Goal: Obtain resource: Download file/media

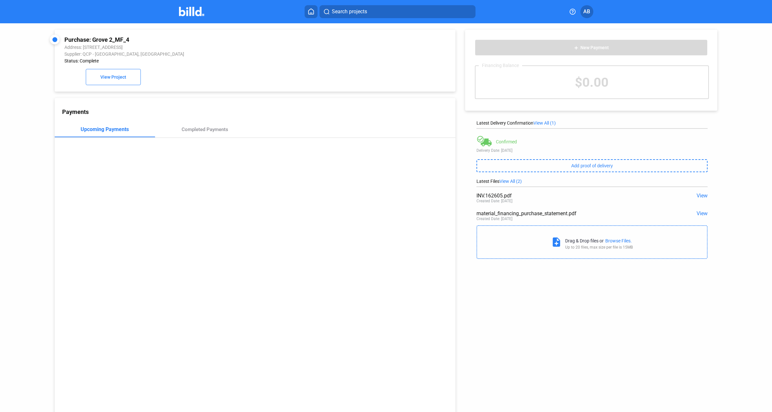
click at [312, 13] on icon at bounding box center [311, 11] width 6 height 6
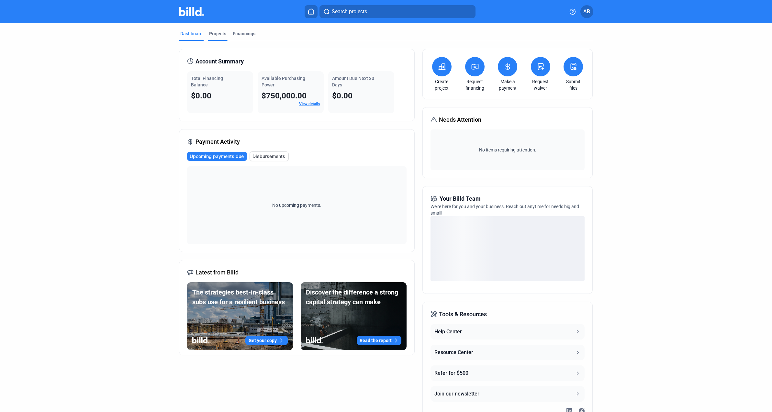
click at [216, 34] on div "Projects" at bounding box center [217, 33] width 17 height 6
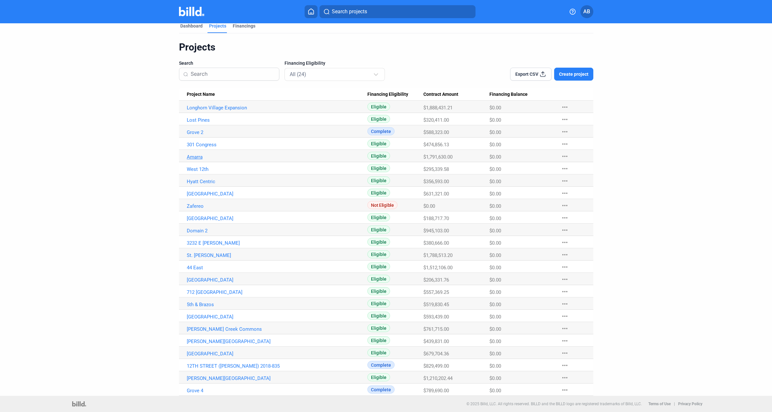
click at [191, 159] on link "Amarra" at bounding box center [277, 157] width 181 height 6
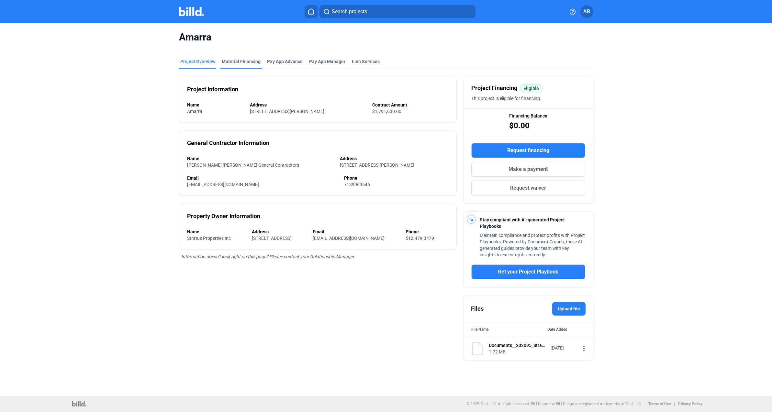
click at [240, 61] on div "Material Financing" at bounding box center [241, 61] width 39 height 6
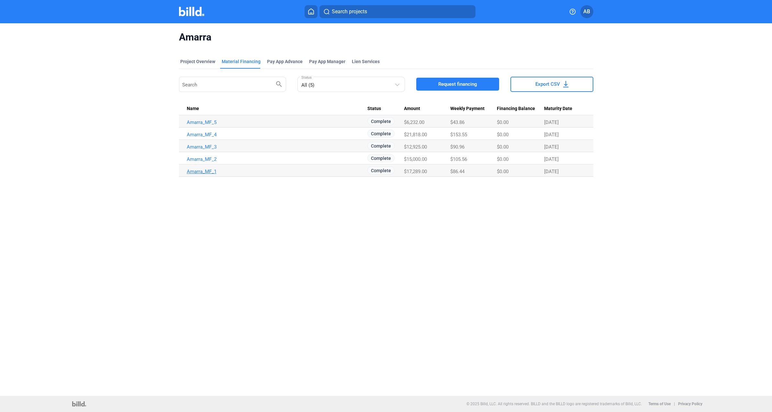
click at [202, 173] on link "Amarra_MF_1" at bounding box center [277, 172] width 181 height 6
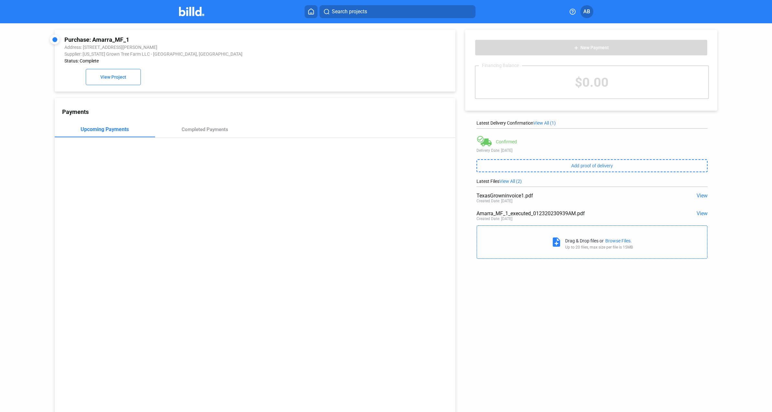
click at [697, 195] on span "View" at bounding box center [702, 196] width 11 height 6
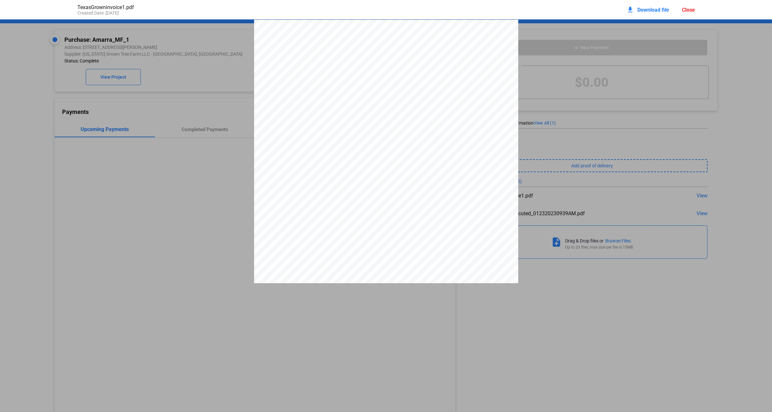
click at [476, 71] on div "Invoice Date [DATE] Invoice # 12118 Bill To STRATA LANDSCAPE LLC [GEOGRAPHIC_DA…" at bounding box center [386, 191] width 264 height 342
click at [654, 9] on span "Download file" at bounding box center [653, 10] width 32 height 6
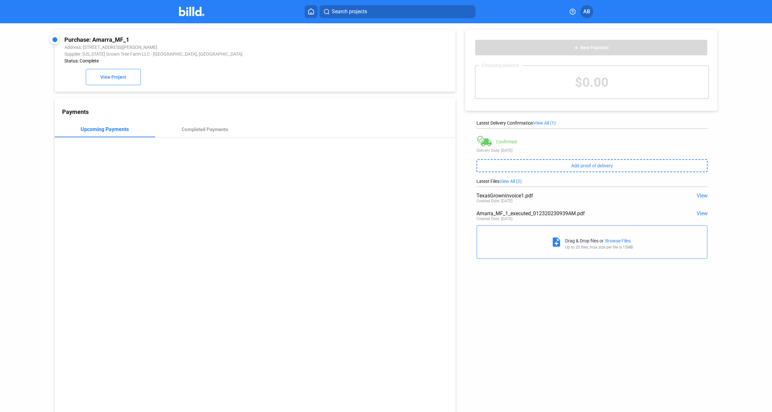
click at [699, 212] on span "View" at bounding box center [702, 213] width 11 height 6
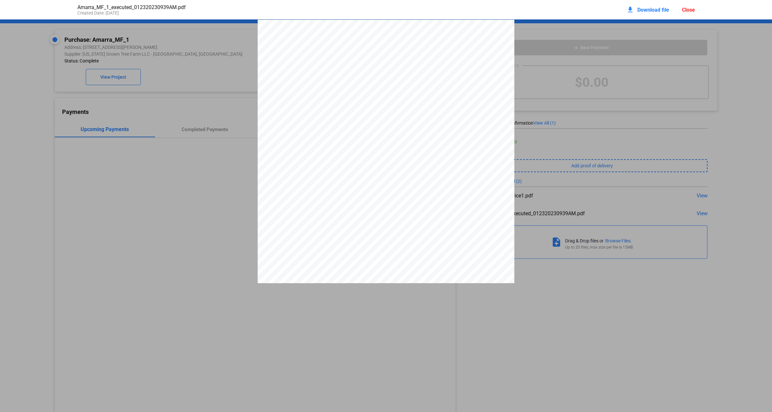
scroll to position [3, 0]
click at [649, 10] on span "Download file" at bounding box center [653, 10] width 32 height 6
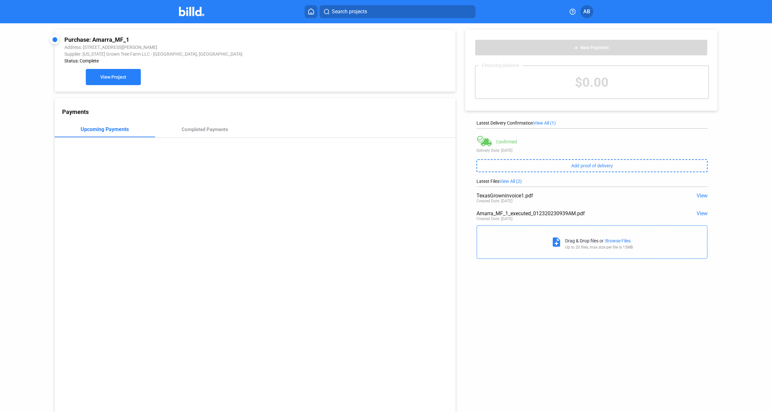
click at [116, 76] on span "View Project" at bounding box center [113, 77] width 26 height 5
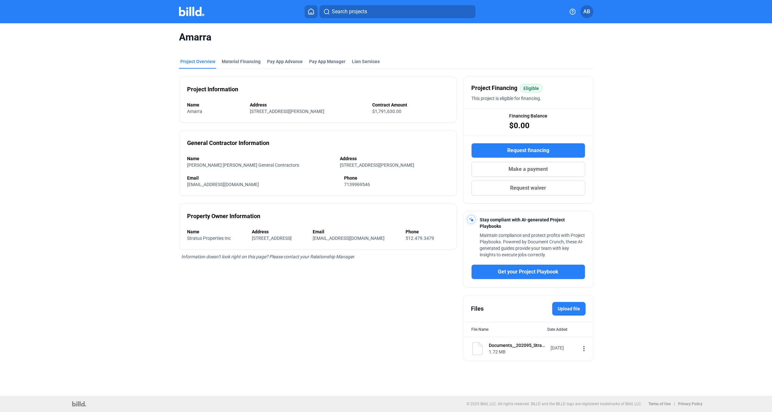
drag, startPoint x: 241, startPoint y: 62, endPoint x: 249, endPoint y: 72, distance: 12.6
click at [241, 62] on div "Material Financing" at bounding box center [241, 61] width 39 height 6
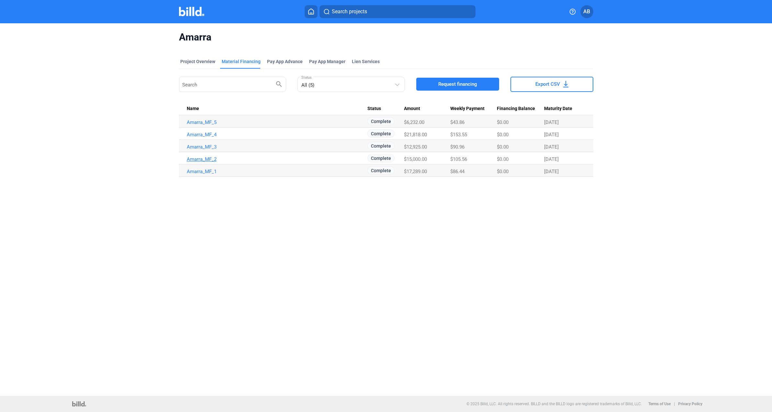
click at [208, 161] on link "Amarra_MF_2" at bounding box center [277, 159] width 181 height 6
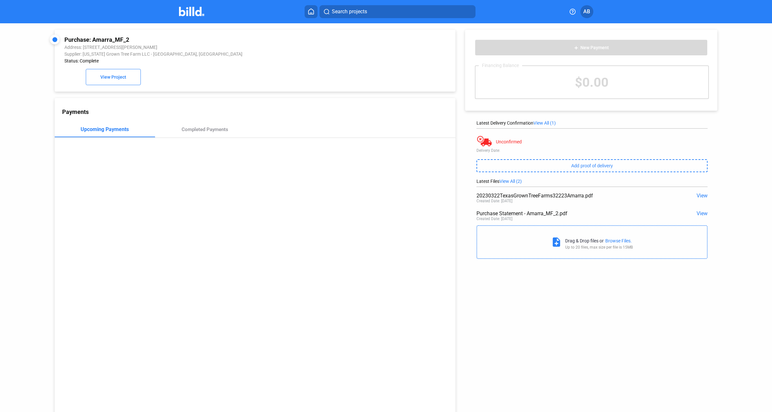
click at [699, 196] on span "View" at bounding box center [702, 196] width 11 height 6
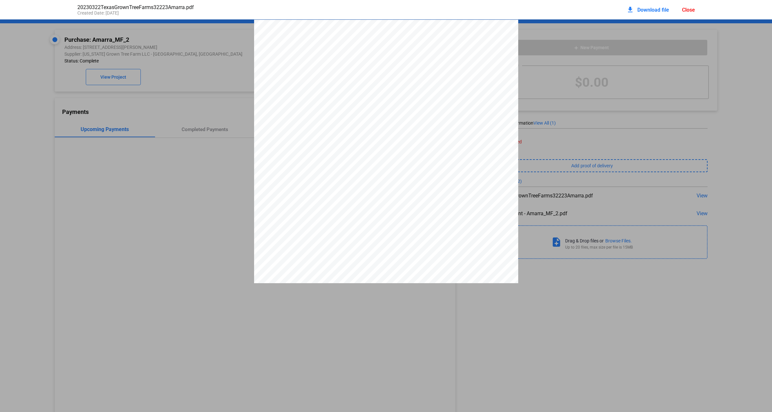
click at [210, 177] on div "[US_STATE] GRWON TREE FARM,LLC [STREET_ADDRESS] OFFICE: 254-204-0443 WEBSITE: […" at bounding box center [386, 191] width 772 height 342
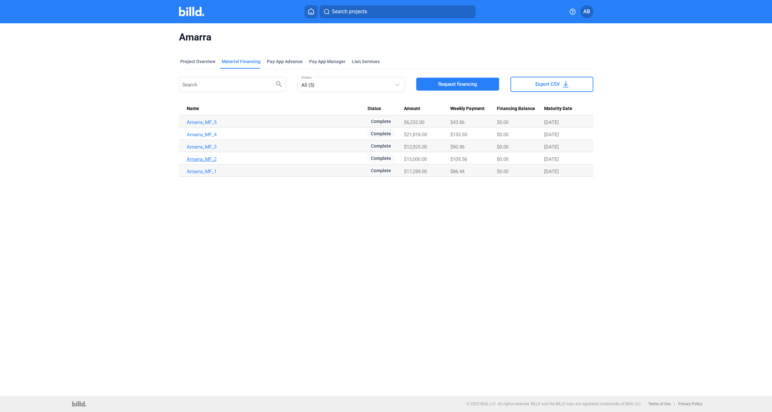
click at [199, 159] on link "Amarra_MF_2" at bounding box center [277, 159] width 181 height 6
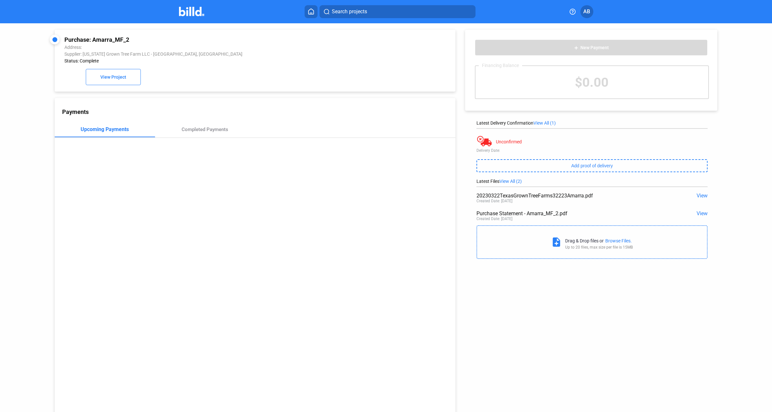
click at [700, 195] on span "View" at bounding box center [702, 196] width 11 height 6
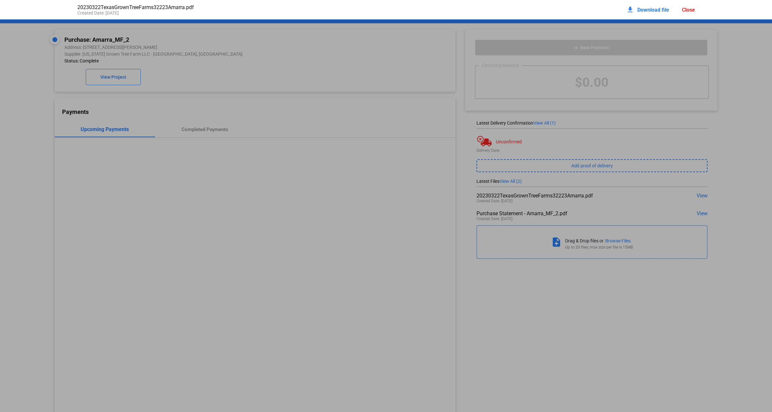
scroll to position [3, 0]
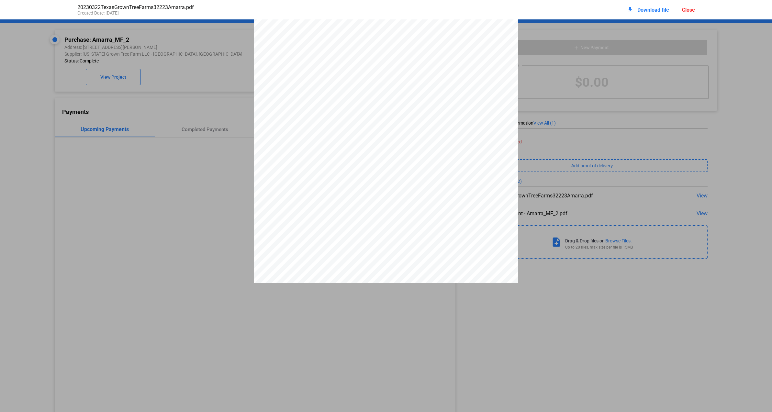
click at [654, 10] on span "Download file" at bounding box center [653, 10] width 32 height 6
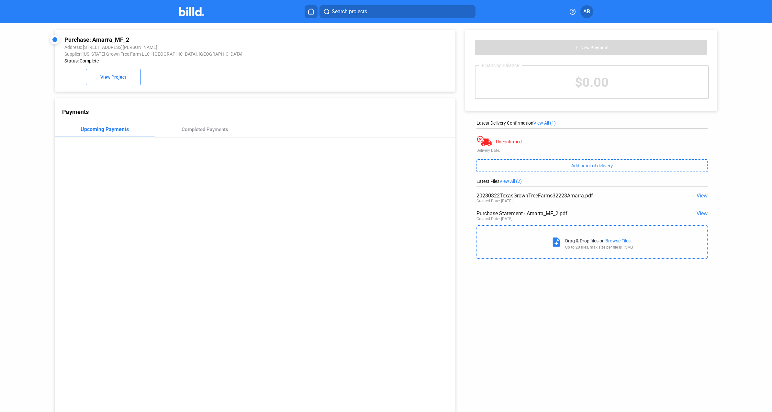
scroll to position [1, 0]
click at [698, 214] on span "View" at bounding box center [702, 213] width 11 height 6
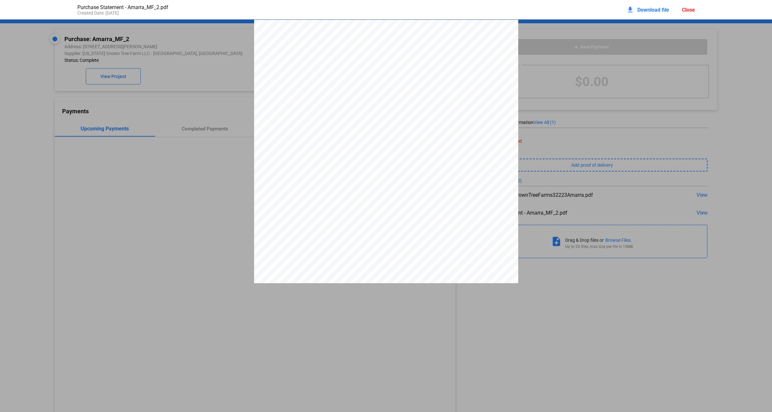
scroll to position [0, 0]
click at [644, 8] on span "Download file" at bounding box center [653, 10] width 32 height 6
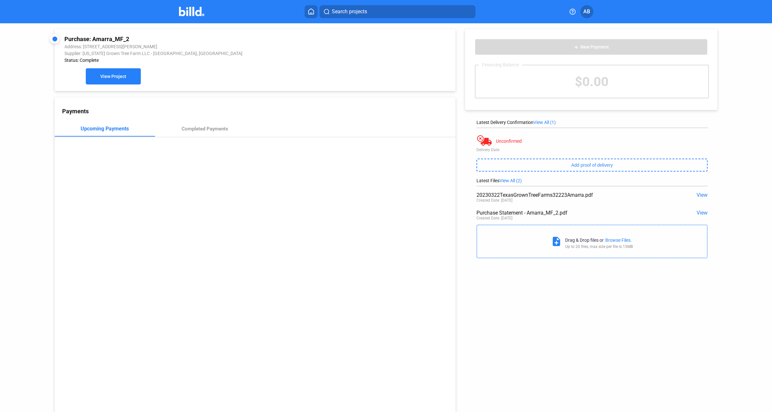
click at [112, 76] on span "View Project" at bounding box center [113, 76] width 26 height 5
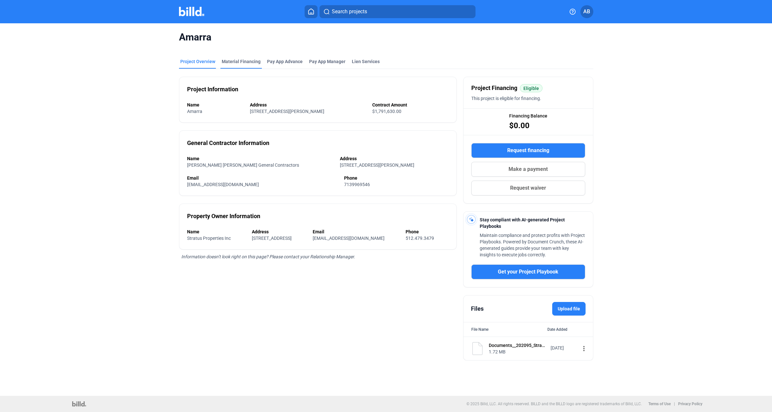
click at [234, 60] on div "Material Financing" at bounding box center [241, 61] width 39 height 6
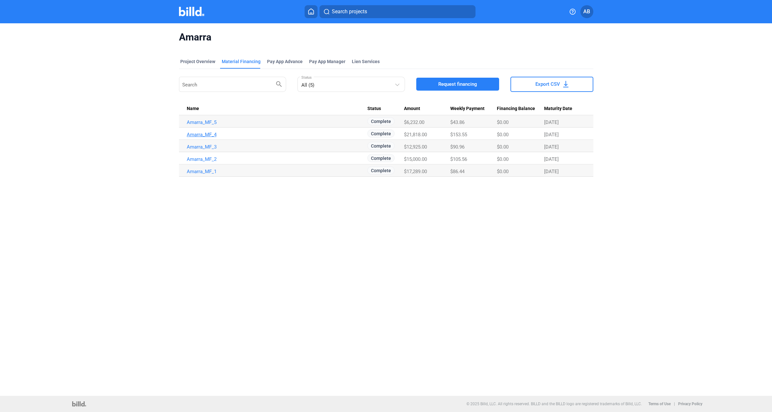
click at [201, 133] on link "Amarra_MF_4" at bounding box center [277, 135] width 181 height 6
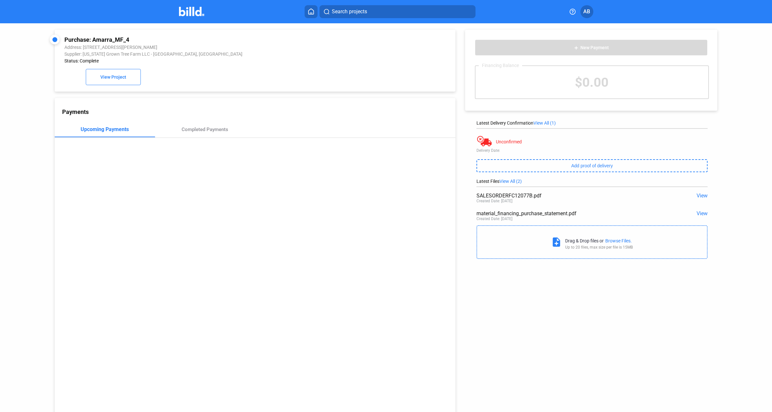
click at [699, 196] on span "View" at bounding box center [702, 196] width 11 height 6
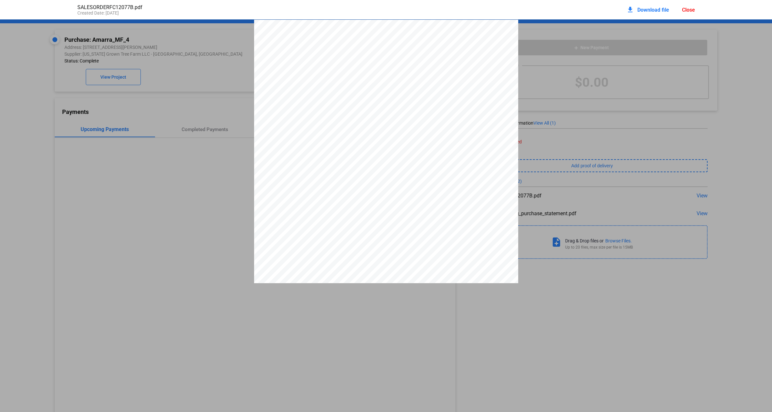
click at [651, 9] on span "Download file" at bounding box center [653, 10] width 32 height 6
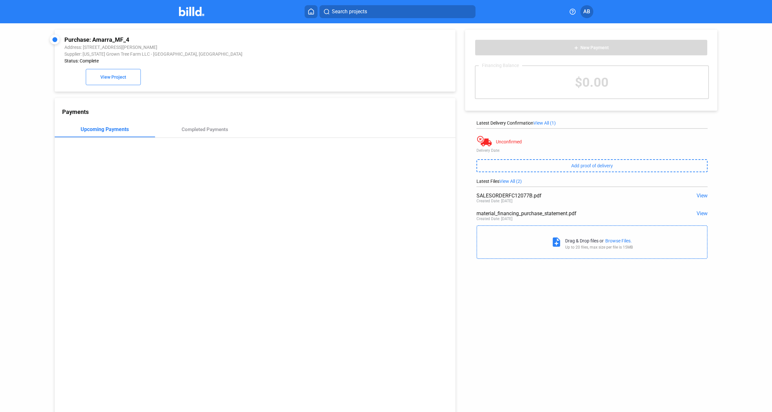
click at [698, 212] on span "View" at bounding box center [702, 213] width 11 height 6
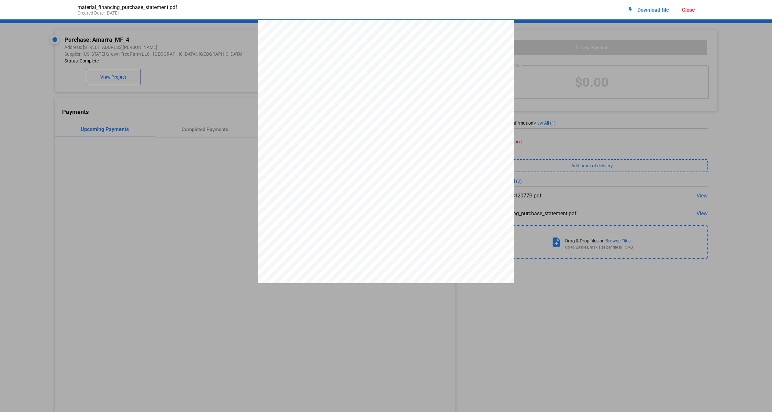
scroll to position [3, 0]
click at [648, 10] on span "Download file" at bounding box center [653, 10] width 32 height 6
